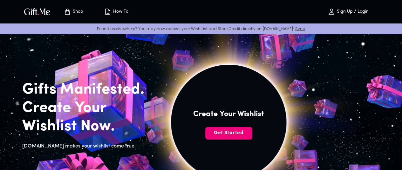
click at [252, 137] on span "Get Started" at bounding box center [228, 133] width 47 height 7
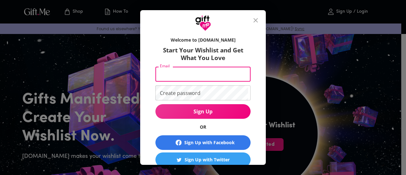
click at [209, 76] on input "Email" at bounding box center [202, 74] width 93 height 15
type input "[EMAIL_ADDRESS][DOMAIN_NAME]"
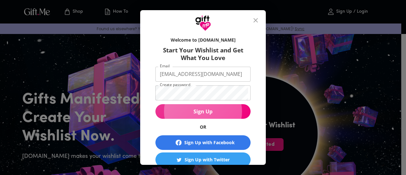
click at [208, 112] on span "Sign Up" at bounding box center [203, 111] width 95 height 7
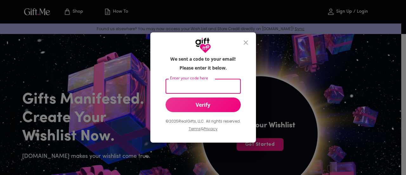
click at [219, 89] on input "Enter your code here" at bounding box center [202, 86] width 73 height 15
click at [192, 88] on input "Enter your code here" at bounding box center [202, 86] width 73 height 15
paste input "605823"
type input "605823"
click at [210, 104] on span "Verify" at bounding box center [203, 104] width 75 height 7
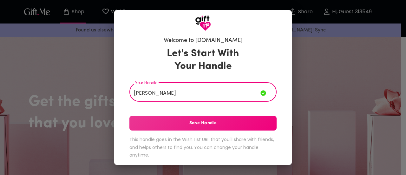
type input "[PERSON_NAME]"
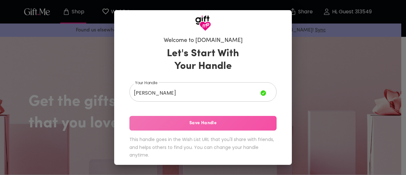
click at [187, 123] on span "Save Handle" at bounding box center [203, 123] width 147 height 7
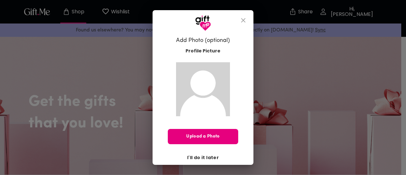
click at [205, 156] on span "I'll do it later" at bounding box center [203, 157] width 32 height 7
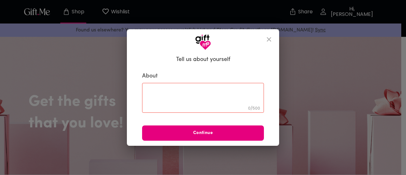
click at [199, 91] on textarea at bounding box center [203, 98] width 113 height 18
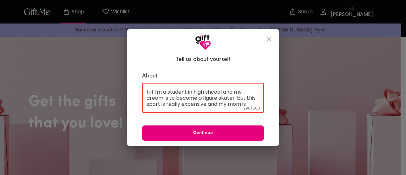
click at [243, 99] on textarea "hii! I'm a student in high shcool and my dream is to become a figure skater. bu…" at bounding box center [203, 98] width 113 height 18
click at [208, 90] on textarea "hii! I'm a student in high shcool and my dream is to become a figure skater. Bu…" at bounding box center [203, 98] width 113 height 18
type textarea "hii! I'm a student in high shcool and my dream is to become a figure skater. Bu…"
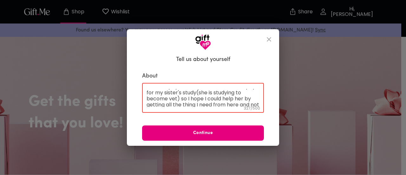
click at [258, 105] on p "327 / 500" at bounding box center [252, 108] width 16 height 8
click at [225, 103] on textarea "hii! I'm a student in high shcool and my dream is to become a figure skater. Bu…" at bounding box center [203, 98] width 113 height 18
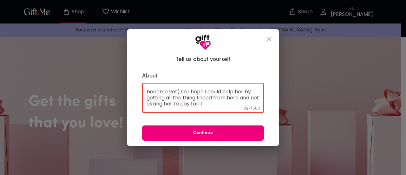
click at [237, 129] on button "Continue" at bounding box center [203, 132] width 122 height 15
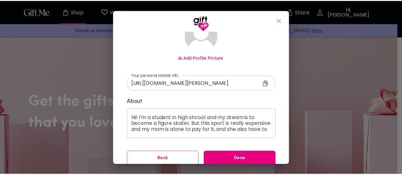
scroll to position [66, 0]
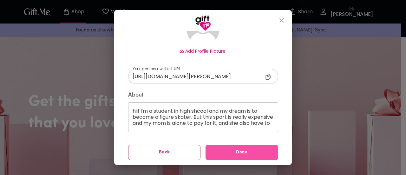
click at [251, 149] on span "Done" at bounding box center [242, 152] width 73 height 7
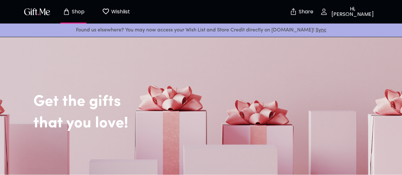
click at [114, 18] on button "Wishlist 0" at bounding box center [115, 12] width 35 height 20
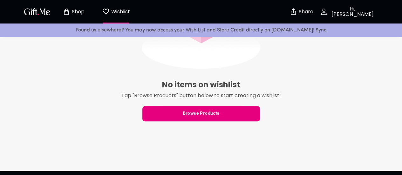
scroll to position [242, 0]
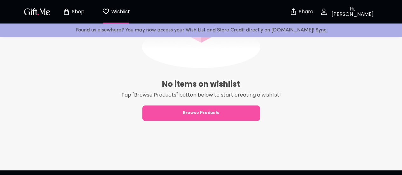
click at [234, 115] on span "Browse Products" at bounding box center [200, 113] width 117 height 7
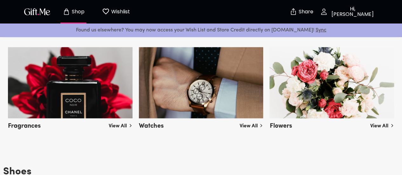
scroll to position [599, 0]
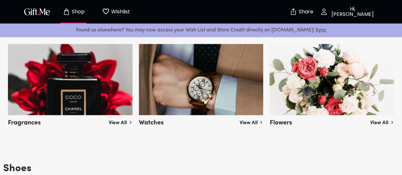
click at [370, 10] on link "View All" at bounding box center [382, 5] width 24 height 10
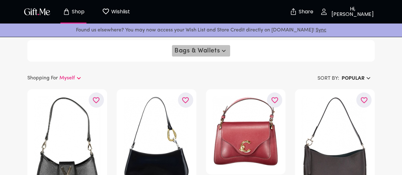
click at [220, 48] on icon "button" at bounding box center [224, 51] width 8 height 8
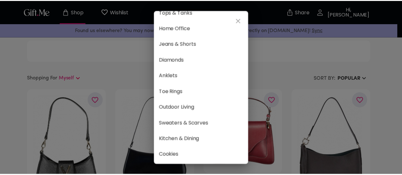
scroll to position [396, 0]
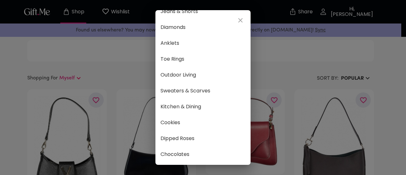
click at [305, 57] on div "☆ Popular ☆ Fragrances Select Lingerie Earrings Heels & Sandals Coats & Outerwe…" at bounding box center [203, 87] width 406 height 175
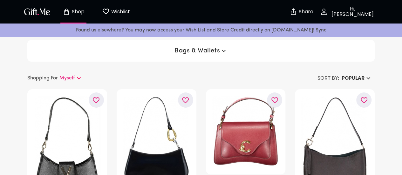
click at [113, 50] on div "Bags & Wallets" at bounding box center [200, 51] width 347 height 22
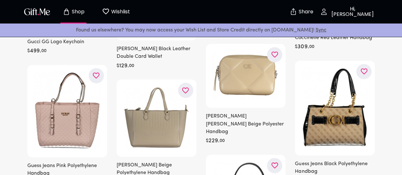
scroll to position [0, 0]
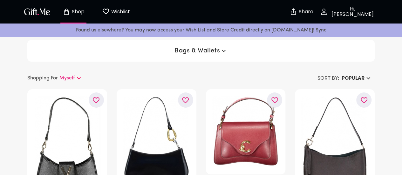
click at [347, 10] on p "Hi, [PERSON_NAME]" at bounding box center [351, 11] width 48 height 11
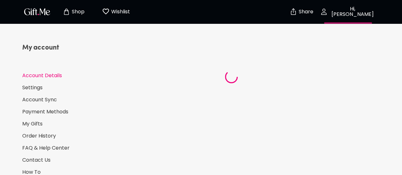
select select "US"
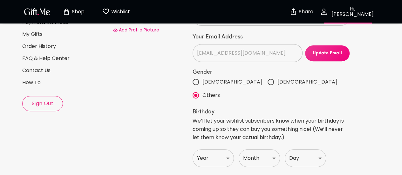
scroll to position [102, 0]
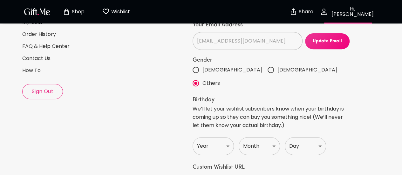
click at [264, 68] on input "Female" at bounding box center [270, 69] width 13 height 13
radio input "true"
click at [227, 137] on select "Year 1920 1921 1922 1923 1924 1925 1926 1927 1928 1929 1930 1931 1932 1933 1934…" at bounding box center [212, 146] width 41 height 18
select select "2009"
click at [192, 137] on select "Year 1920 1921 1922 1923 1924 1925 1926 1927 1928 1929 1930 1931 1932 1933 1934…" at bounding box center [212, 146] width 41 height 18
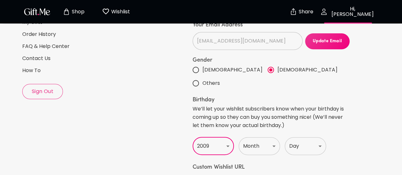
click at [253, 137] on select "Month Jan Feb Mar Apr May June July Aug Sept Oct Nov Dec" at bounding box center [258, 146] width 41 height 18
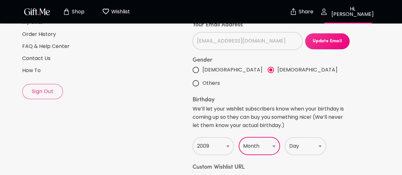
select select "February"
click at [238, 137] on select "Month Jan Feb Mar Apr May June July Aug Sept Oct Nov Dec" at bounding box center [258, 146] width 41 height 18
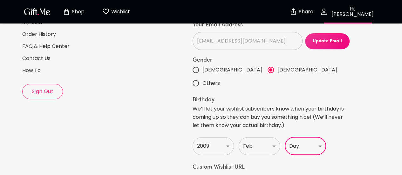
click at [313, 137] on select "Day 1 2 3 4 5 6 7 8 9 10 11 12 13 14 15 16 17 18 19 20 21 22 23 24 25 26 27 28 …" at bounding box center [305, 146] width 41 height 18
select select "19"
click at [285, 137] on select "Day 1 2 3 4 5 6 7 8 9 10 11 12 13 14 15 16 17 18 19 20 21 22 23 24 25 26 27 28 …" at bounding box center [305, 146] width 41 height 18
click at [348, 97] on div "Birthday We’ll let your wishlist subscribers know when your birthday is coming …" at bounding box center [270, 113] width 157 height 32
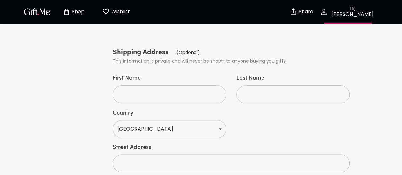
scroll to position [298, 0]
click at [204, 119] on select "United States Afghanistan Åland Islands Albania Algeria American Samoa Andorra …" at bounding box center [169, 128] width 113 height 18
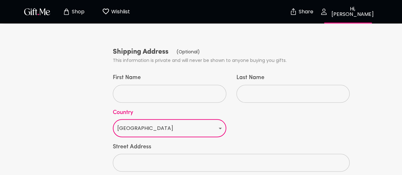
click at [354, 69] on div "Last Name ​" at bounding box center [292, 88] width 123 height 38
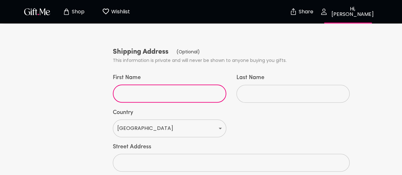
click at [177, 85] on input "First Name" at bounding box center [166, 94] width 106 height 18
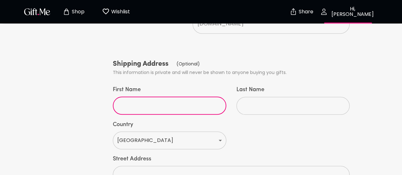
scroll to position [381, 0]
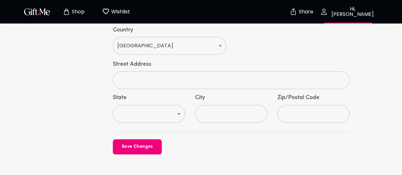
click at [123, 143] on span "Save Changes" at bounding box center [137, 146] width 49 height 7
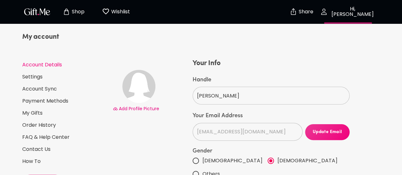
scroll to position [0, 0]
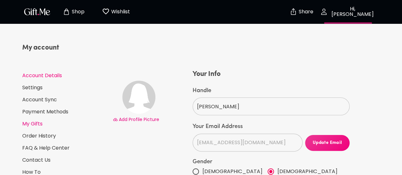
click at [32, 122] on link "My Gifts" at bounding box center [64, 123] width 85 height 7
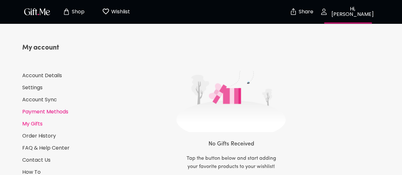
click at [41, 111] on link "Payment Methods" at bounding box center [64, 111] width 85 height 7
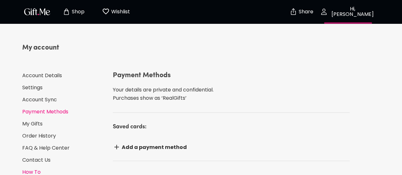
click at [36, 170] on link "How To" at bounding box center [64, 172] width 85 height 7
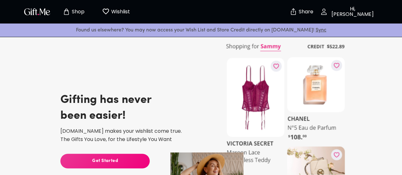
click at [131, 10] on span "Wishlist 0" at bounding box center [115, 12] width 35 height 8
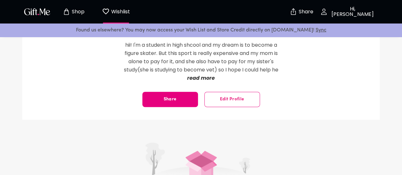
scroll to position [105, 0]
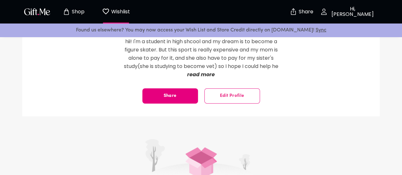
click at [213, 75] on p "read more" at bounding box center [201, 74] width 162 height 8
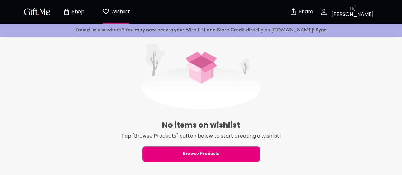
scroll to position [239, 0]
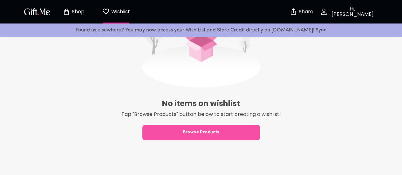
click at [190, 136] on button "Browse Products" at bounding box center [200, 132] width 117 height 15
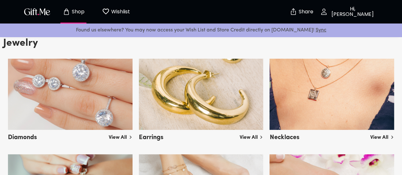
scroll to position [954, 0]
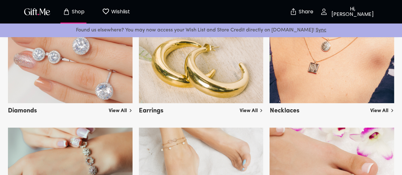
scroll to position [944, 0]
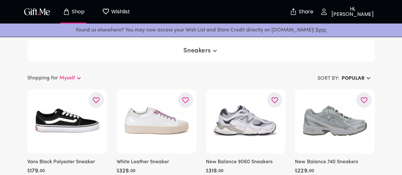
click at [352, 75] on h6 "Popular" at bounding box center [352, 79] width 23 height 8
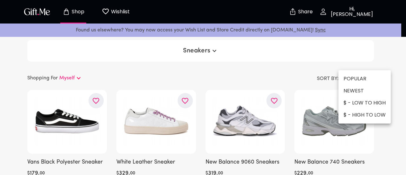
click at [383, 48] on div at bounding box center [203, 87] width 406 height 175
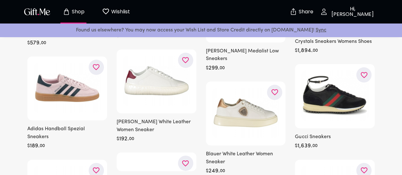
scroll to position [2172, 0]
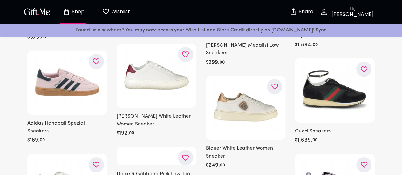
click at [0, 0] on icon "button" at bounding box center [0, 0] width 0 height 0
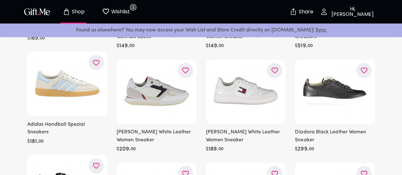
scroll to position [319, 0]
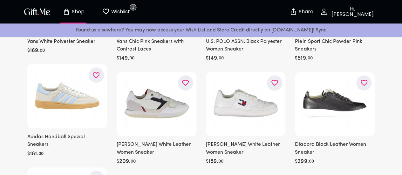
click at [0, 0] on icon "button" at bounding box center [0, 0] width 0 height 0
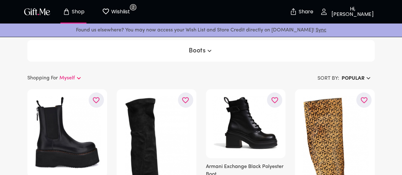
click at [218, 53] on div "Boots" at bounding box center [200, 51] width 347 height 22
click at [207, 48] on icon "button" at bounding box center [209, 51] width 8 height 8
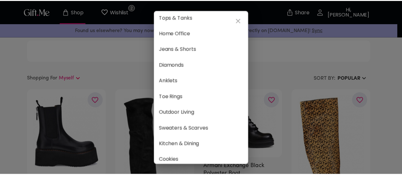
scroll to position [396, 0]
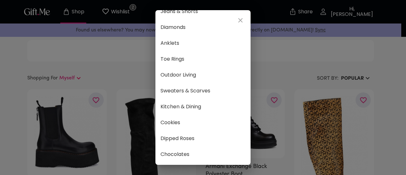
drag, startPoint x: 105, startPoint y: 73, endPoint x: 92, endPoint y: 76, distance: 13.0
click at [103, 73] on div "☆ Popular ☆ Fragrances Bags & Wallets Select Lingerie Earrings Heels & Sandals …" at bounding box center [203, 87] width 406 height 175
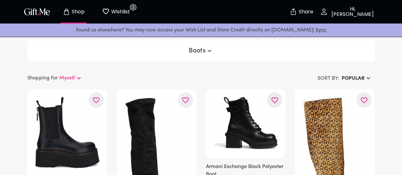
click at [71, 79] on p "Myself" at bounding box center [67, 78] width 16 height 8
click at [350, 79] on h6 "Popular" at bounding box center [352, 79] width 23 height 8
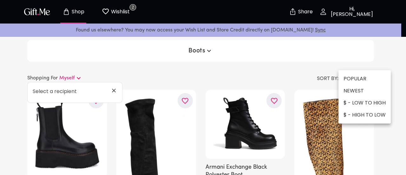
click at [363, 101] on li "$ - LOW TO HIGH" at bounding box center [365, 103] width 52 height 12
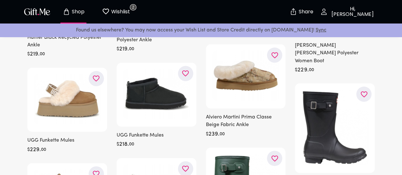
scroll to position [635, 0]
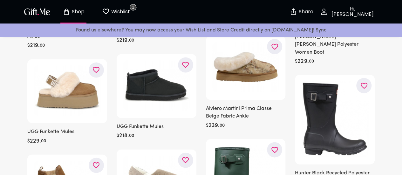
click at [0, 0] on icon "button" at bounding box center [0, 0] width 0 height 0
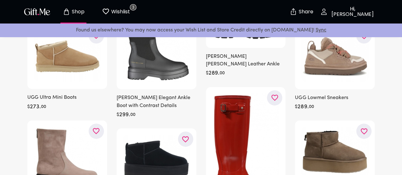
scroll to position [1287, 0]
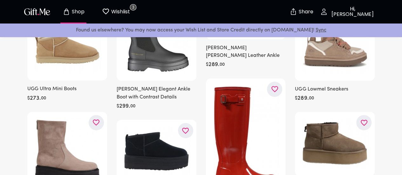
click at [0, 0] on icon "button" at bounding box center [0, 0] width 0 height 0
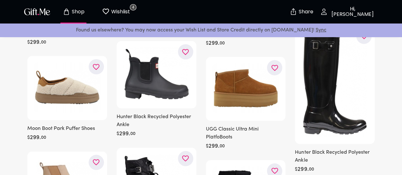
scroll to position [1482, 0]
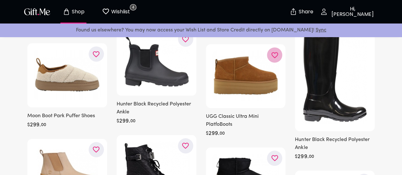
click at [0, 0] on icon "button" at bounding box center [0, 0] width 0 height 0
click at [353, 9] on p "Hi, [PERSON_NAME]" at bounding box center [351, 11] width 48 height 11
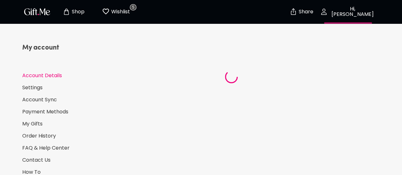
select select "2009"
select select "February"
select select "19"
select select "US"
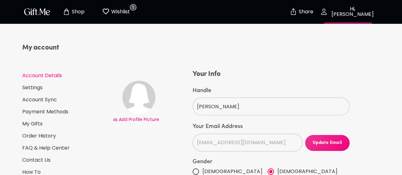
click at [47, 14] on img "button" at bounding box center [37, 11] width 29 height 9
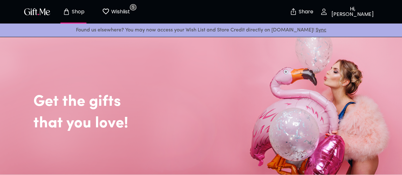
click at [105, 11] on icon "Wishlist page" at bounding box center [106, 12] width 8 height 8
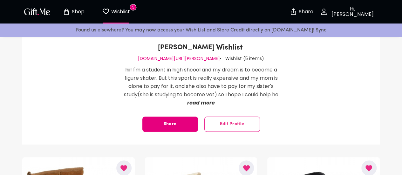
scroll to position [81, 0]
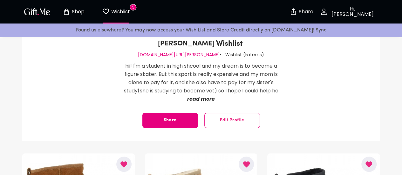
click at [207, 121] on button "Edit Profile" at bounding box center [232, 120] width 56 height 15
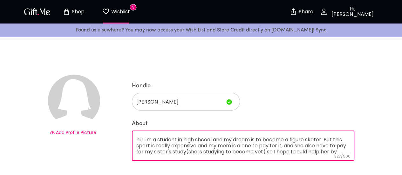
scroll to position [6, 0]
click at [329, 152] on textarea "hii! I'm a student in high shcool and my dream is to become a figure skater. Bu…" at bounding box center [242, 146] width 213 height 18
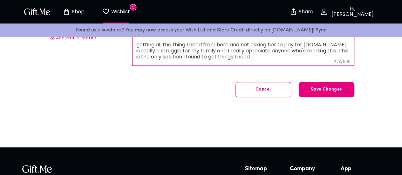
scroll to position [92, 0]
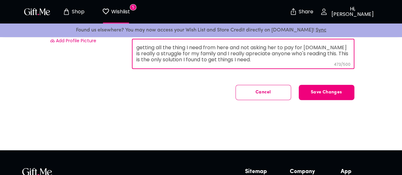
type textarea "hii! I'm a student in high shcool and my dream is to become a figure skater. Bu…"
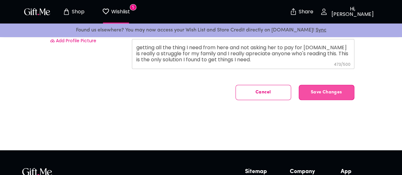
click at [341, 92] on span "Save Changes" at bounding box center [326, 92] width 55 height 0
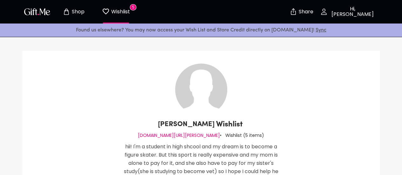
click at [70, 11] on p "Shop" at bounding box center [77, 11] width 14 height 5
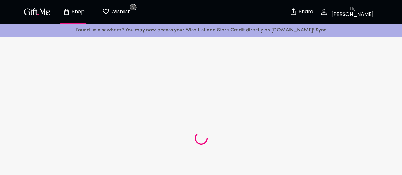
click at [341, 10] on p "Hi, [PERSON_NAME]" at bounding box center [351, 11] width 48 height 11
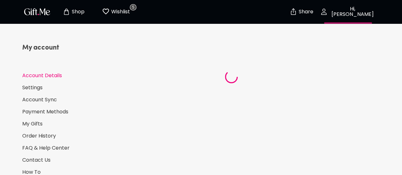
select select "2009"
select select "February"
select select "19"
select select "US"
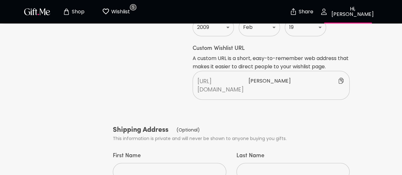
scroll to position [223, 0]
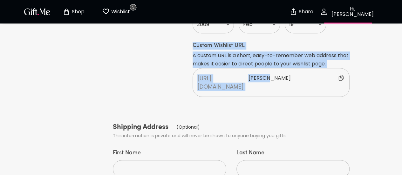
drag, startPoint x: 266, startPoint y: 63, endPoint x: 192, endPoint y: 65, distance: 74.0
click at [192, 68] on div "https://gift.me/ louison" at bounding box center [270, 82] width 157 height 29
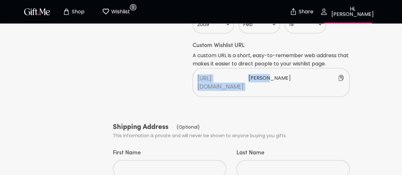
copy div "https://gift.me/ louison"
click at [125, 10] on p "Wishlist" at bounding box center [120, 12] width 20 height 8
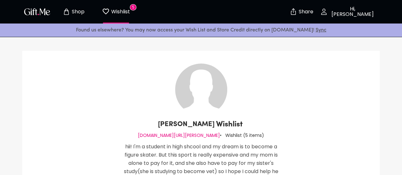
click at [83, 10] on p "Shop" at bounding box center [77, 11] width 14 height 5
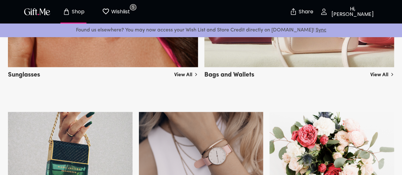
scroll to position [558, 0]
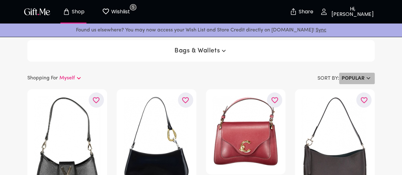
click at [349, 76] on h6 "Popular" at bounding box center [352, 79] width 23 height 8
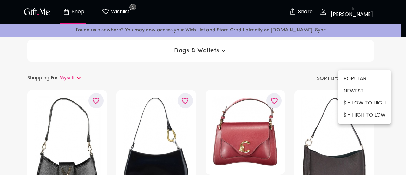
click at [352, 102] on li "$ - LOW TO HIGH" at bounding box center [365, 103] width 52 height 12
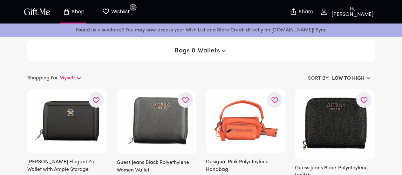
click at [155, 45] on div "Bags & Wallets" at bounding box center [200, 51] width 347 height 22
click at [187, 50] on span "Bags & Wallets" at bounding box center [200, 51] width 53 height 8
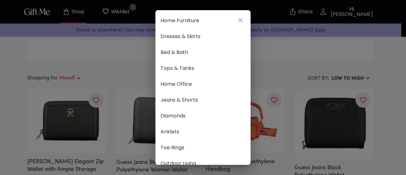
scroll to position [306, 0]
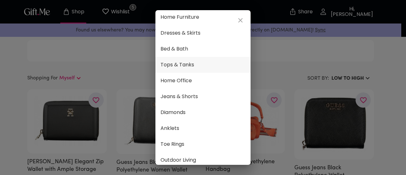
click at [192, 66] on span "Tops & Tanks" at bounding box center [203, 65] width 85 height 8
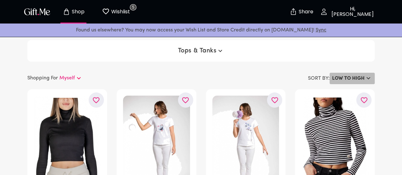
click at [360, 77] on h6 "LOW TO HIGH" at bounding box center [348, 79] width 32 height 8
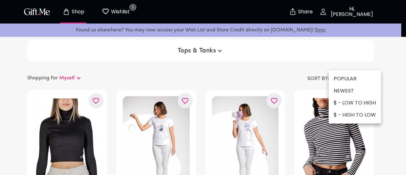
click at [352, 80] on li "POPULAR" at bounding box center [355, 79] width 52 height 12
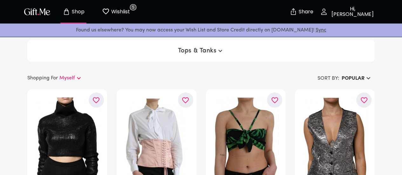
click at [202, 48] on span "Tops & Tanks" at bounding box center [201, 51] width 46 height 8
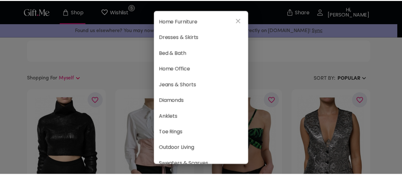
scroll to position [316, 0]
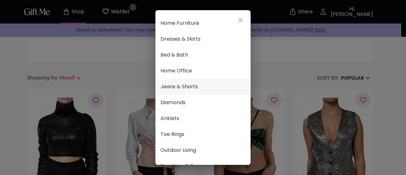
click at [201, 86] on span "Jeans & Shorts" at bounding box center [203, 87] width 85 height 8
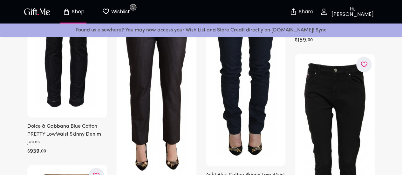
scroll to position [2999, 0]
click at [130, 12] on span "Wishlist 5" at bounding box center [115, 12] width 35 height 8
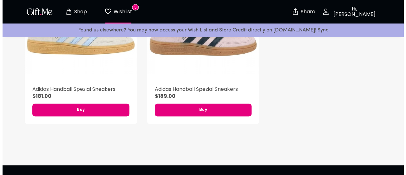
scroll to position [405, 0]
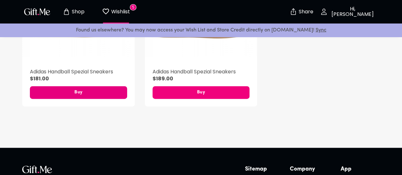
click at [210, 93] on span "Buy" at bounding box center [200, 92] width 97 height 7
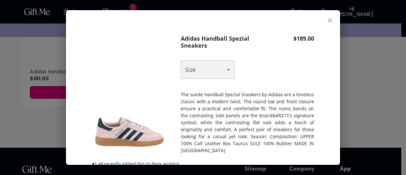
click at [199, 70] on select "Choose One US -27 - EU 3.5" at bounding box center [208, 69] width 54 height 18
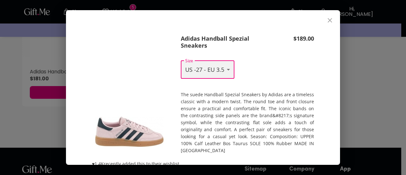
click at [181, 60] on select "Choose One US -27 - EU 3.5" at bounding box center [208, 69] width 54 height 18
click at [224, 70] on select "Choose One US -27 - EU 3.5" at bounding box center [208, 69] width 54 height 18
click at [248, 74] on div "Adidas Handball Spezial Sneakers $ 189.00 Size Choose One US -27 - EU 3.5 Size …" at bounding box center [247, 135] width 133 height 200
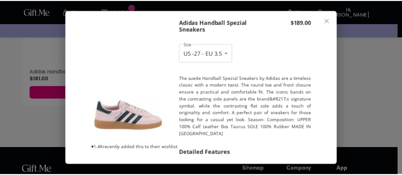
scroll to position [0, 0]
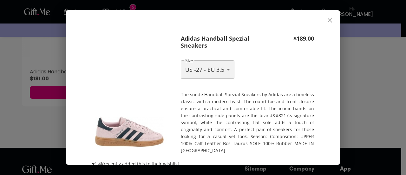
click at [225, 68] on select "Choose One US -27 - EU 3.5" at bounding box center [208, 69] width 54 height 18
select select "?"
click at [181, 60] on select "Choose One US -27 - EU 3.5" at bounding box center [208, 69] width 54 height 18
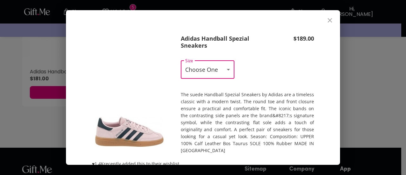
click at [280, 39] on p "$ 189.00" at bounding box center [294, 38] width 40 height 7
click at [332, 20] on icon "close" at bounding box center [330, 20] width 4 height 4
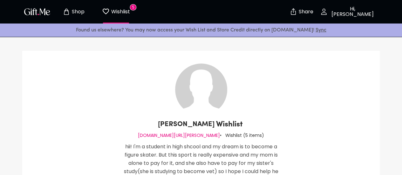
click at [33, 16] on img "button" at bounding box center [37, 11] width 29 height 9
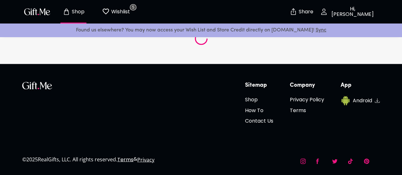
scroll to position [2397, 0]
click at [261, 106] on h6 "How To" at bounding box center [259, 110] width 28 height 8
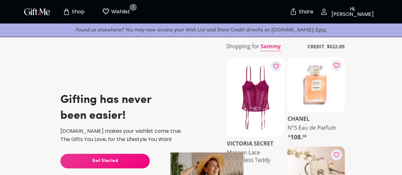
click at [76, 6] on button "Shop" at bounding box center [73, 12] width 35 height 20
